Goal: Task Accomplishment & Management: Manage account settings

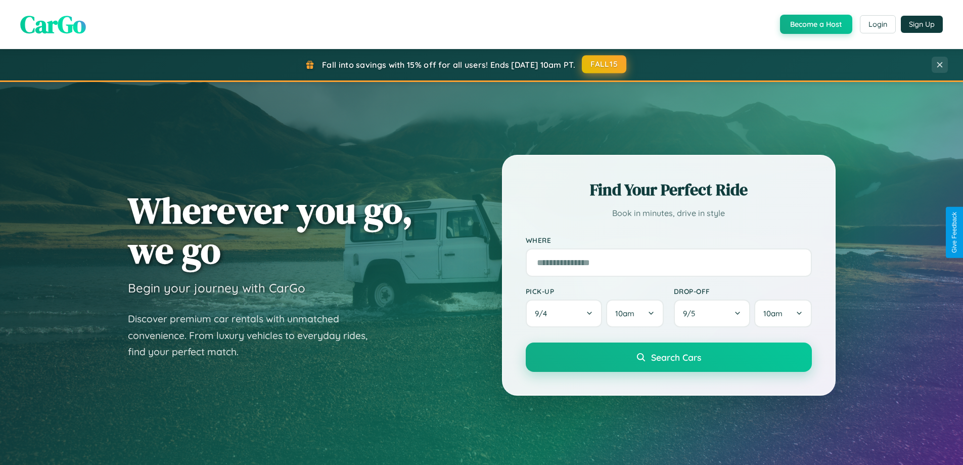
click at [605, 64] on button "FALL15" at bounding box center [604, 64] width 45 height 18
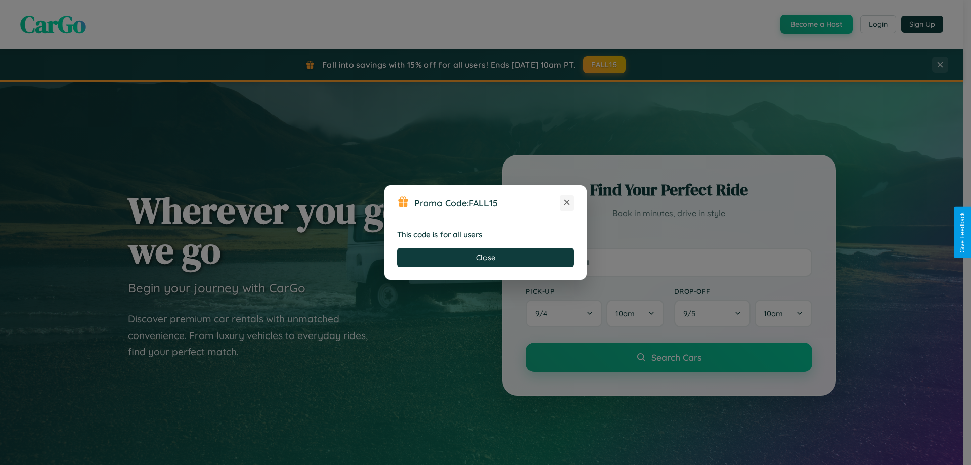
click at [567, 203] on icon at bounding box center [567, 202] width 10 height 10
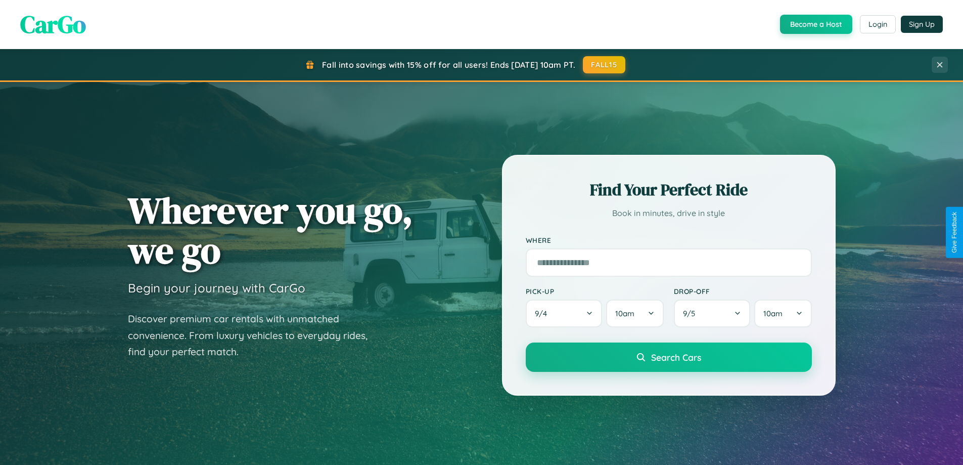
scroll to position [696, 0]
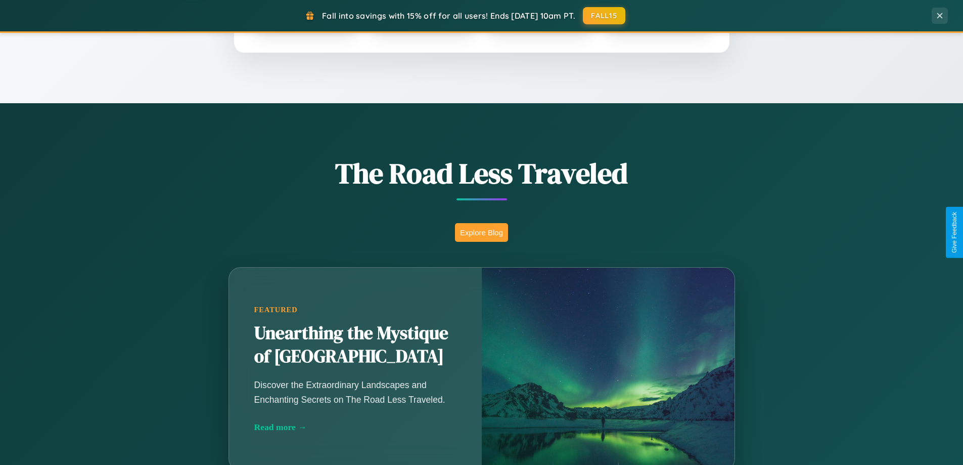
click at [481, 232] on button "Explore Blog" at bounding box center [481, 232] width 53 height 19
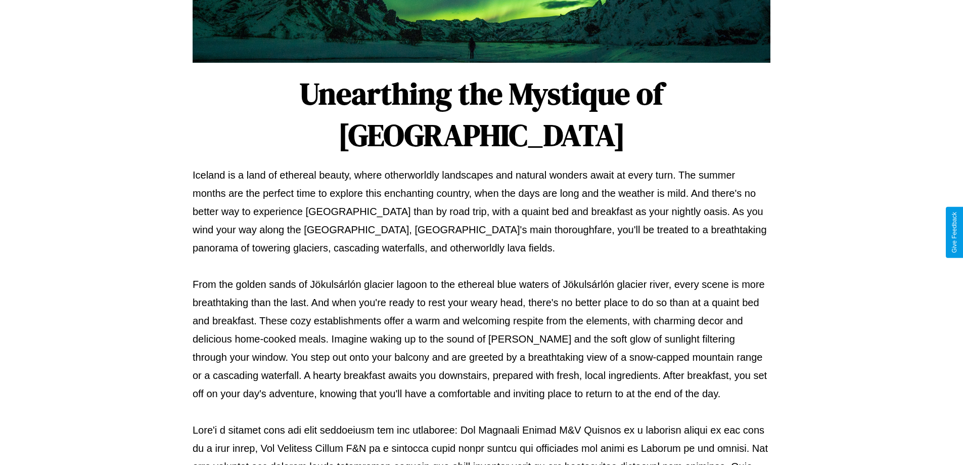
scroll to position [327, 0]
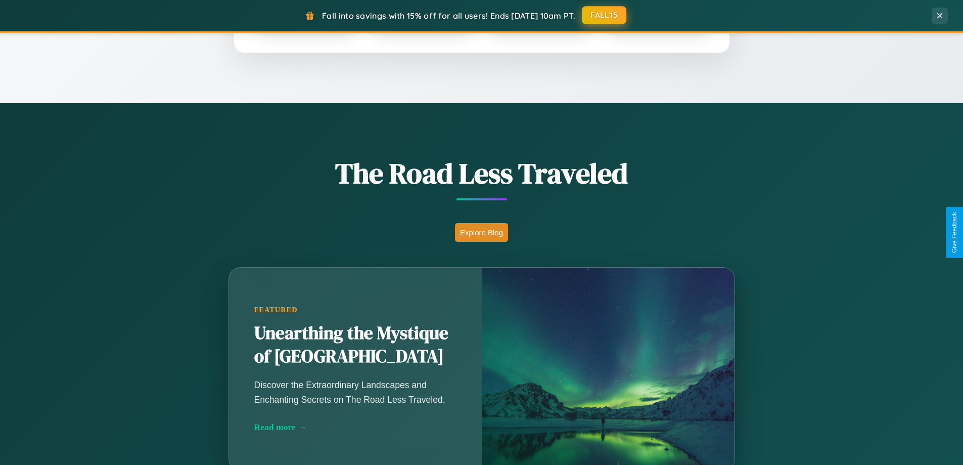
click at [605, 16] on button "FALL15" at bounding box center [604, 15] width 45 height 18
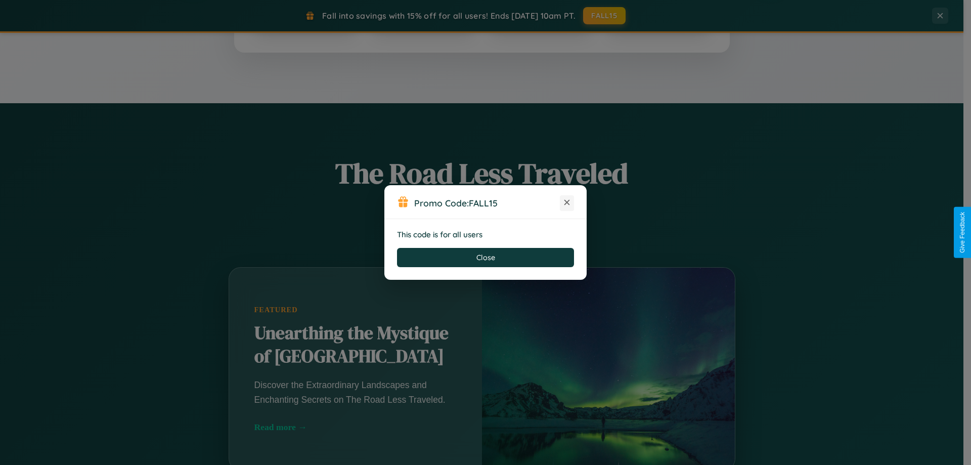
click at [567, 203] on icon at bounding box center [567, 202] width 10 height 10
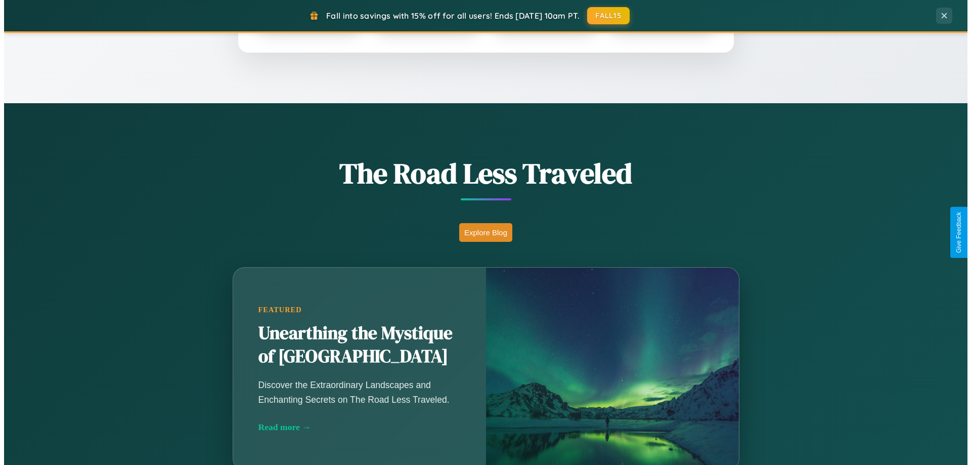
scroll to position [0, 0]
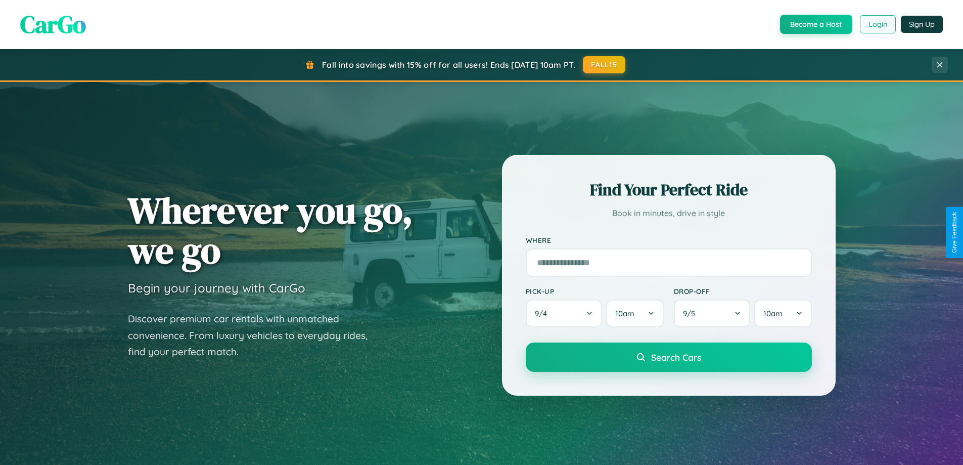
click at [877, 24] on button "Login" at bounding box center [878, 24] width 36 height 18
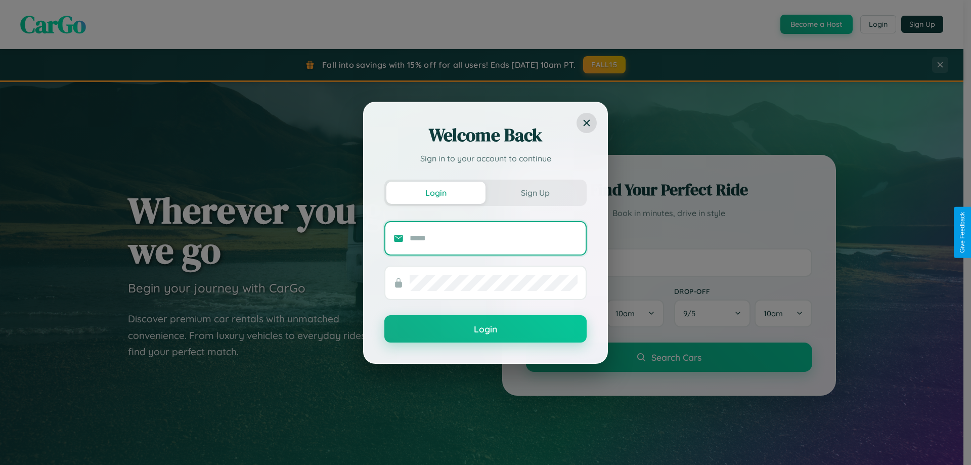
click at [494, 238] on input "text" at bounding box center [494, 238] width 168 height 16
type input "**********"
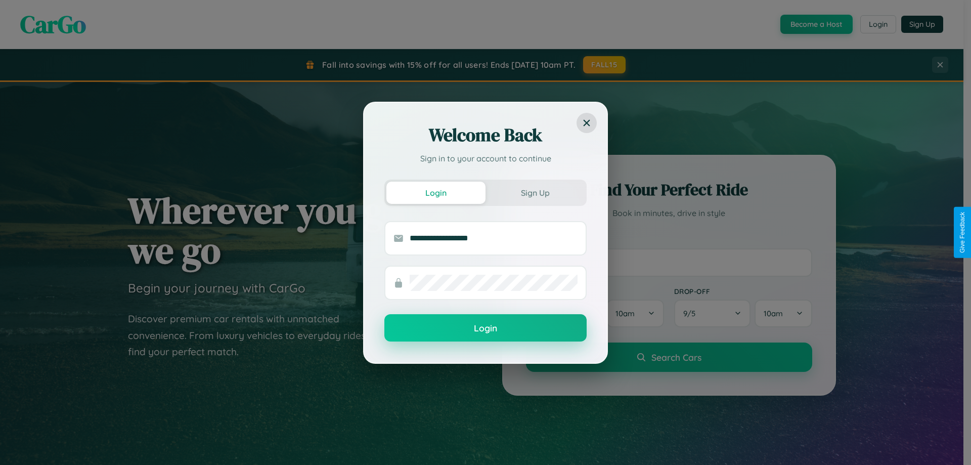
click at [485, 328] on button "Login" at bounding box center [485, 327] width 202 height 27
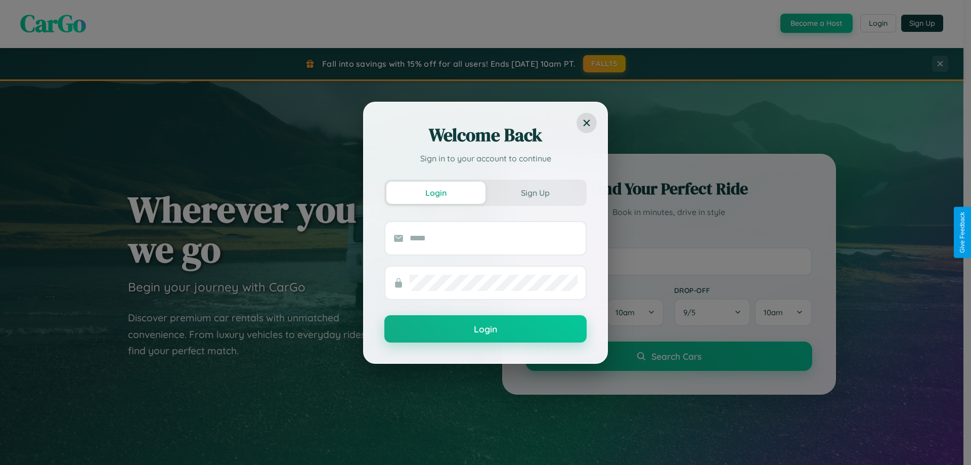
scroll to position [436, 0]
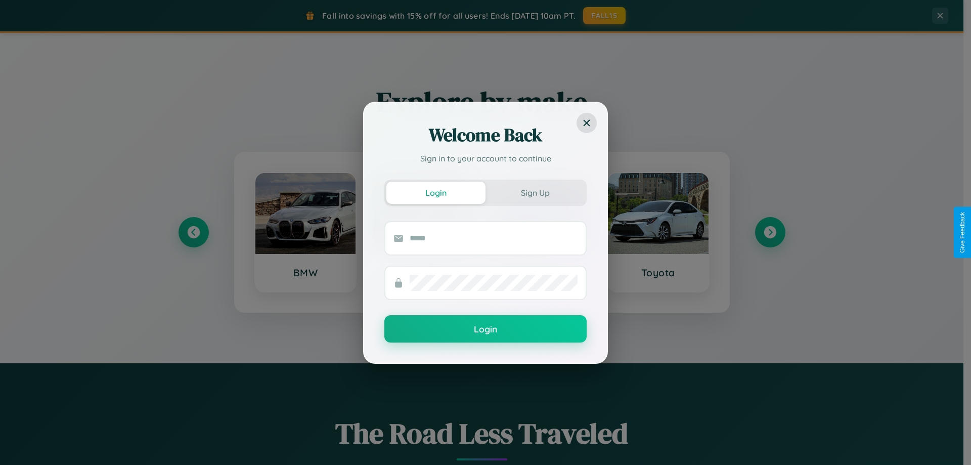
click at [770, 232] on div "Welcome Back Sign in to your account to continue Login Sign Up Login" at bounding box center [485, 232] width 971 height 465
click at [193, 232] on div "Welcome Back Sign in to your account to continue Login Sign Up Login" at bounding box center [485, 232] width 971 height 465
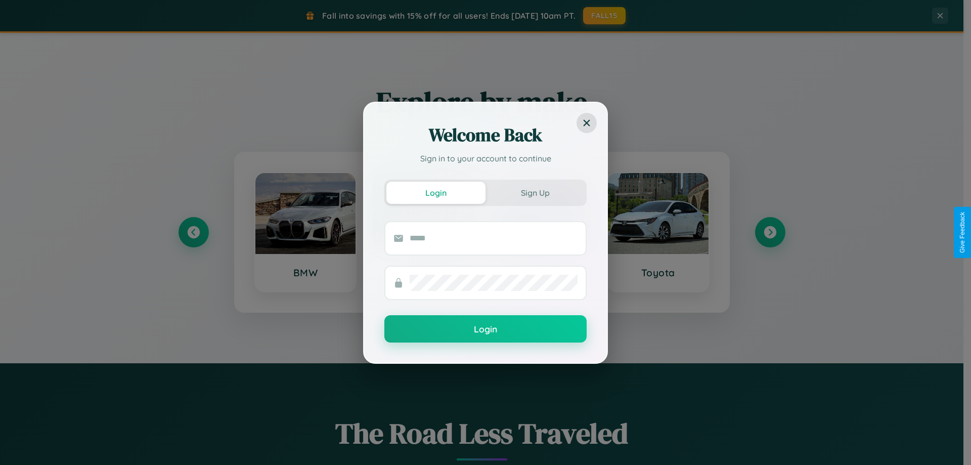
click at [305, 232] on div "Welcome Back Sign in to your account to continue Login Sign Up Login" at bounding box center [485, 232] width 971 height 465
